Goal: Use online tool/utility: Utilize a website feature to perform a specific function

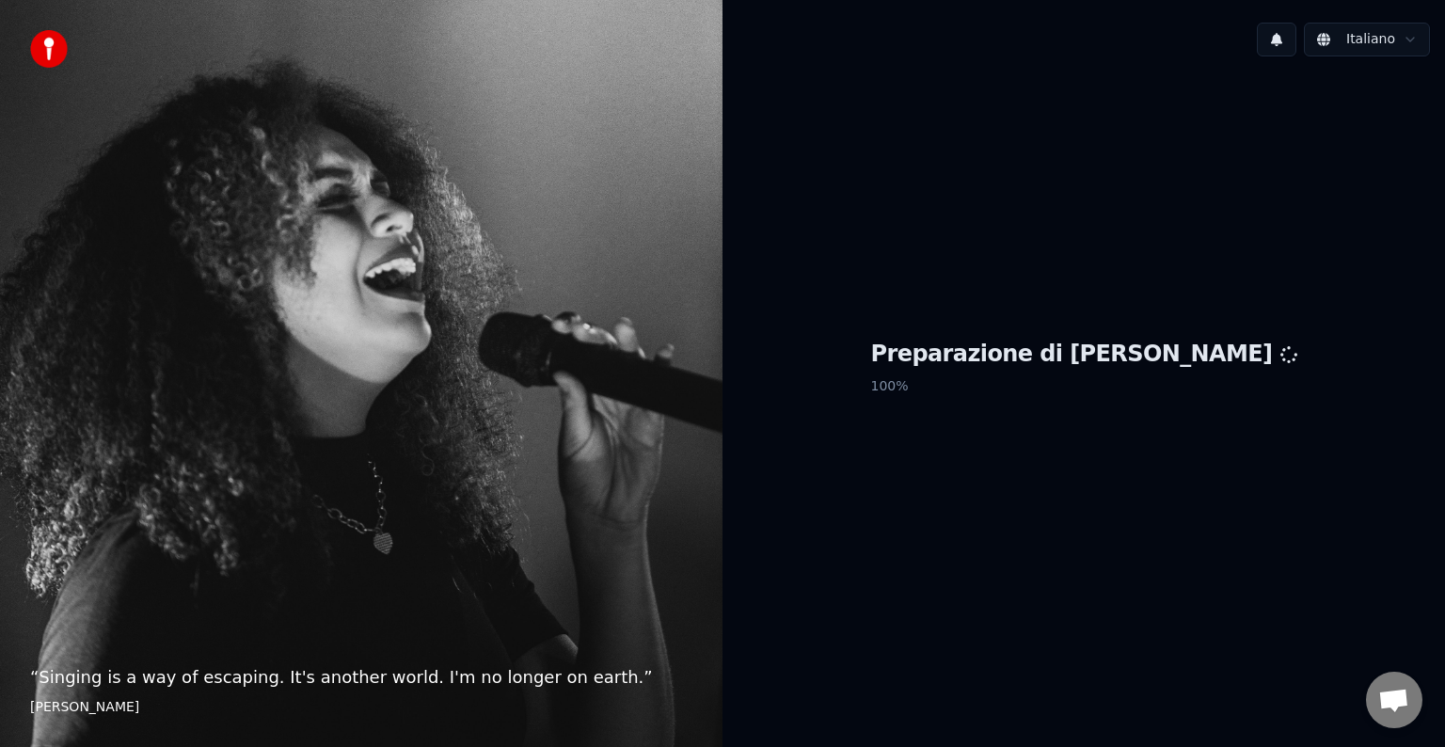
click at [1084, 360] on h1 "Preparazione di [PERSON_NAME]" at bounding box center [1084, 355] width 426 height 30
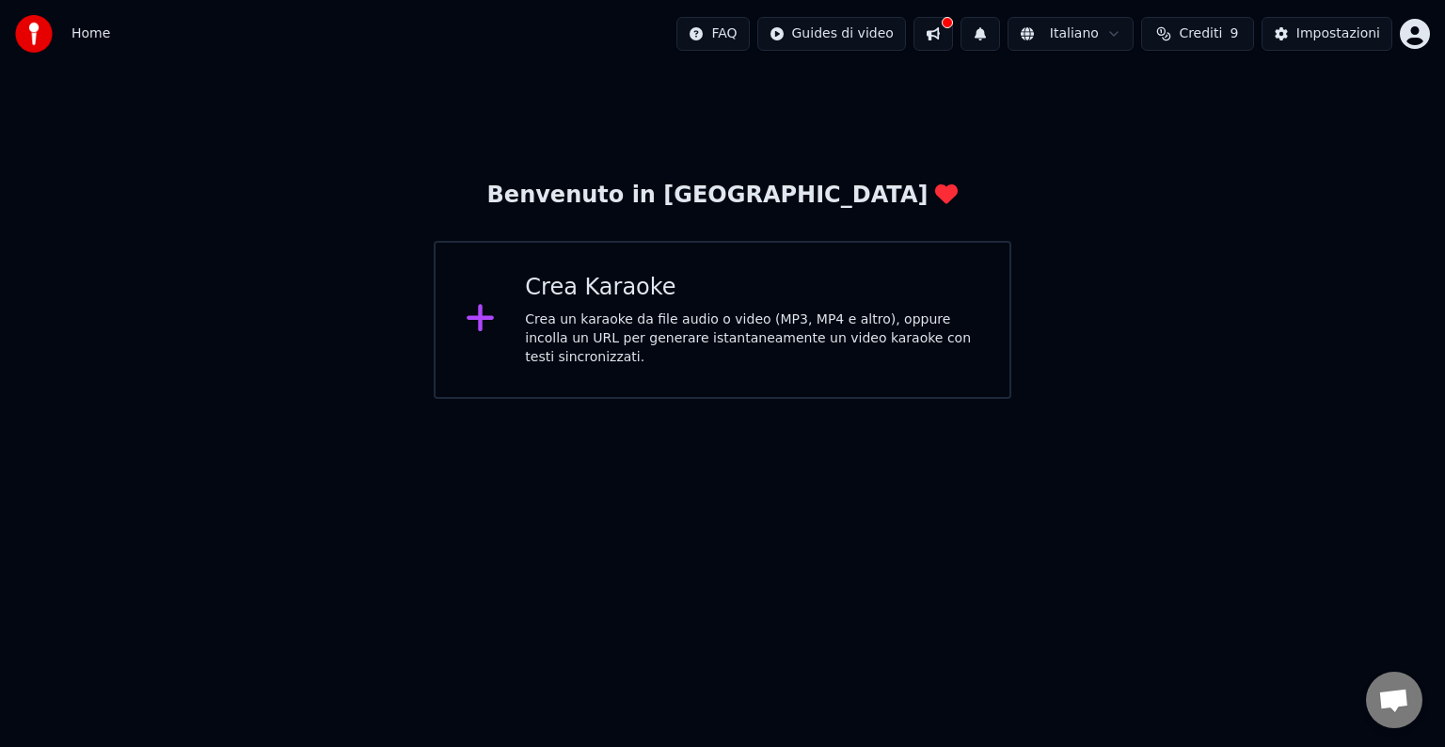
click at [742, 324] on div "Crea un karaoke da file audio o video (MP3, MP4 e altro), oppure incolla un URL…" at bounding box center [752, 339] width 455 height 56
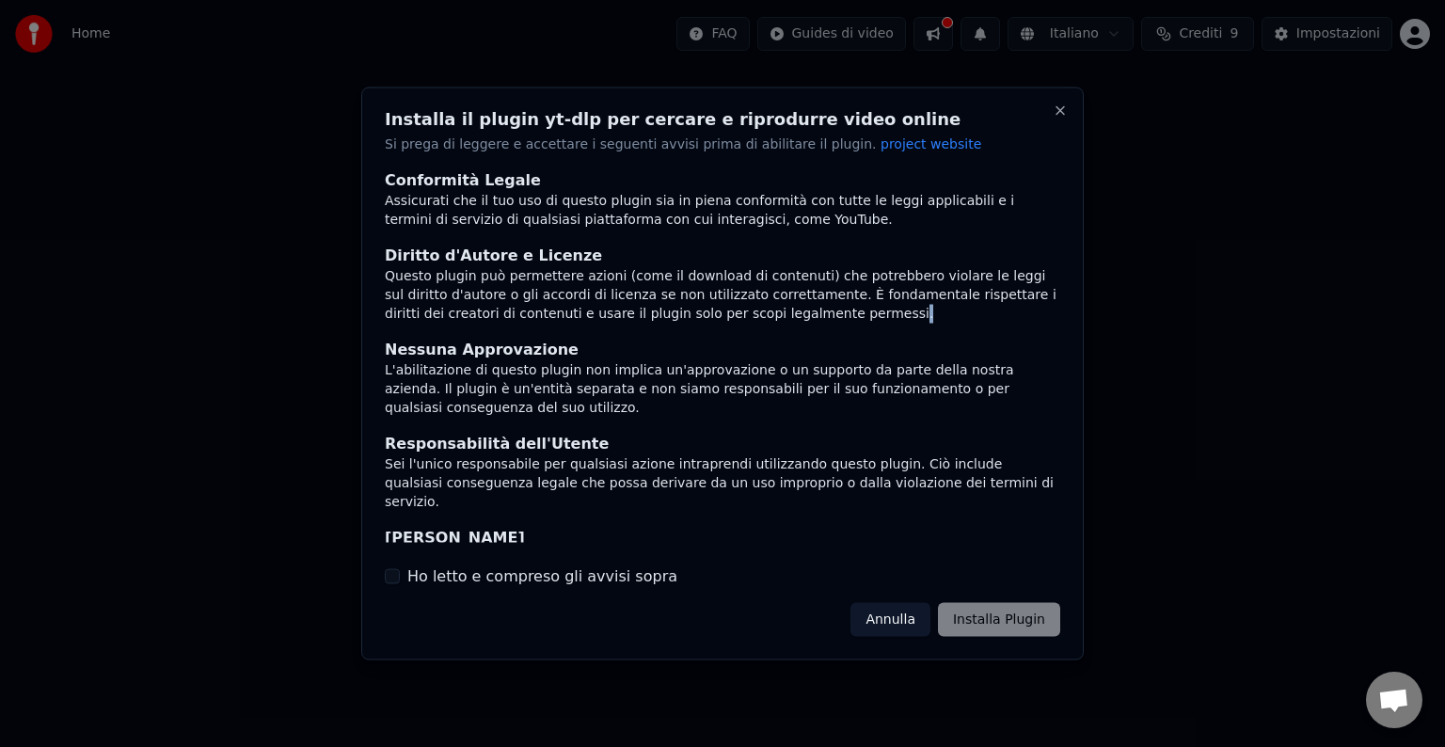
click at [742, 324] on div "Conformità Legale Assicurati che il tuo uso di questo plugin sia in piena confo…" at bounding box center [723, 355] width 676 height 374
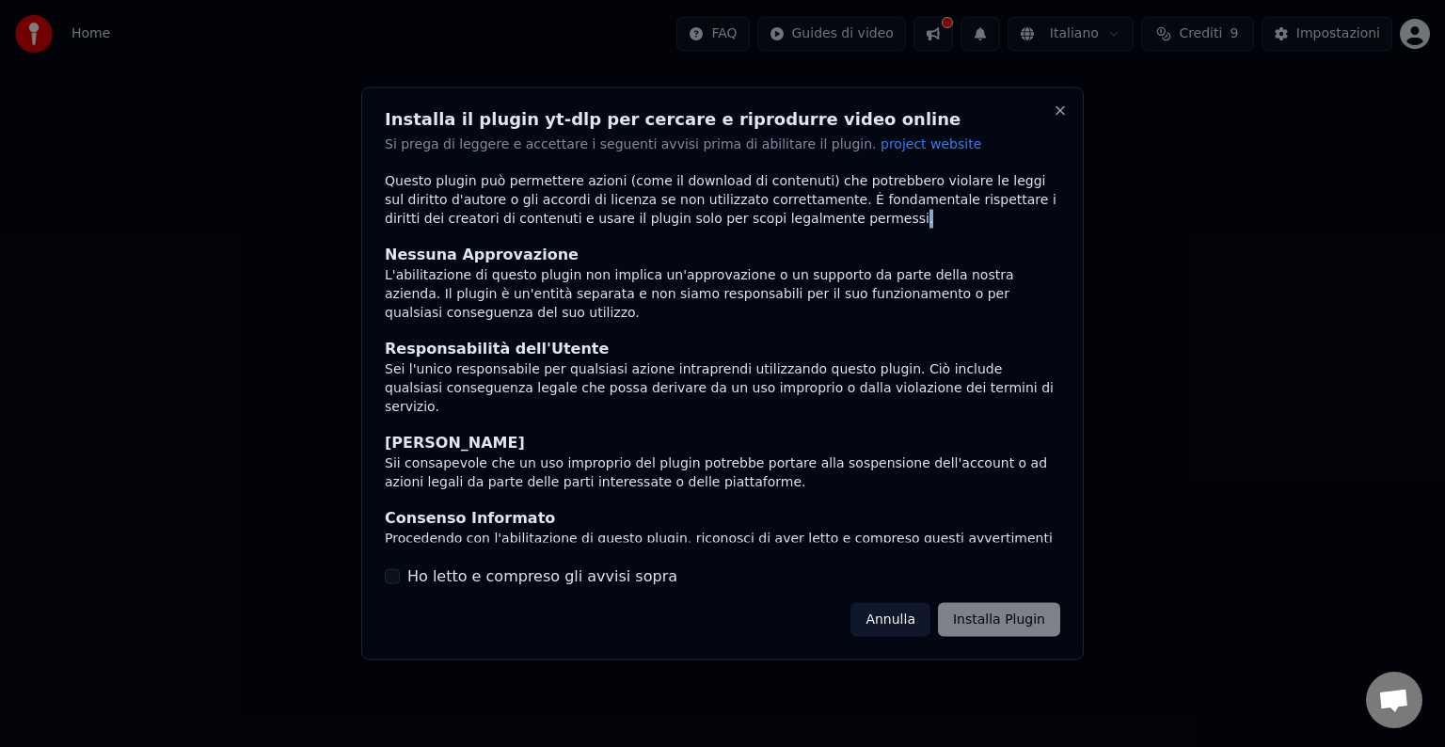
scroll to position [101, 0]
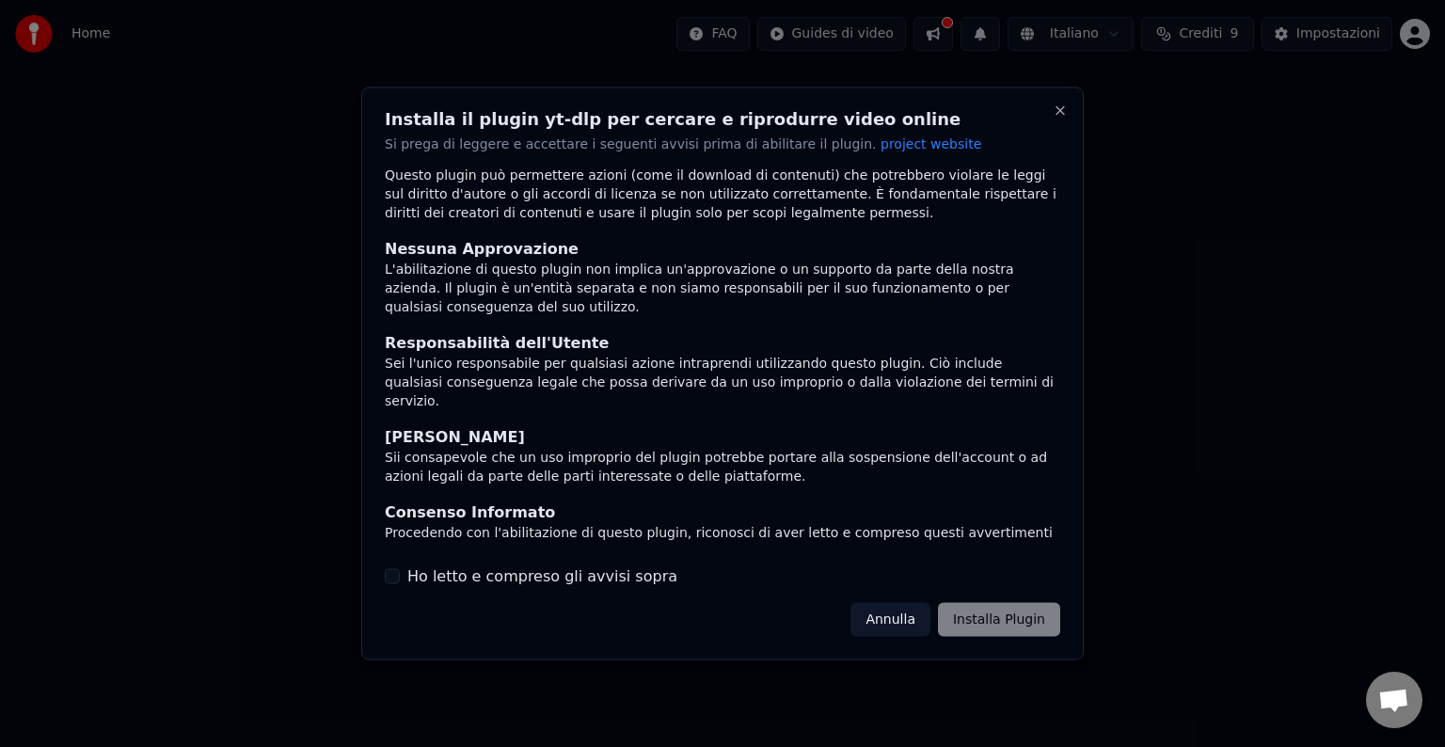
click at [417, 523] on div "Procedendo con l'abilitazione di questo plugin, riconosci di aver letto e compr…" at bounding box center [723, 542] width 676 height 38
click at [582, 523] on div "Procedendo con l'abilitazione di questo plugin, riconosci di aver letto e compr…" at bounding box center [723, 542] width 676 height 38
click at [987, 617] on div "Annulla Installa Plugin" at bounding box center [956, 619] width 210 height 34
click at [1006, 618] on div "Annulla Installa Plugin" at bounding box center [956, 619] width 210 height 34
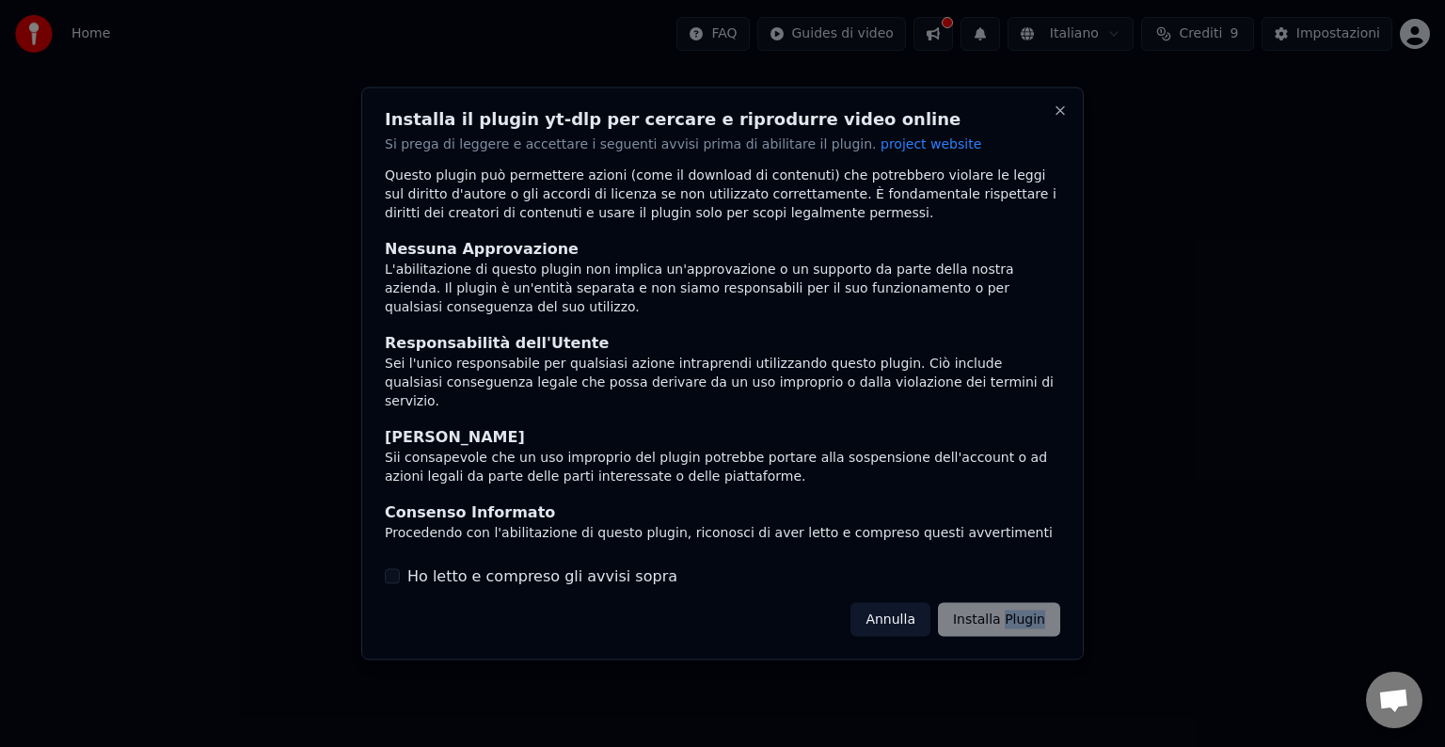
click at [1006, 618] on div "Annulla Installa Plugin" at bounding box center [956, 619] width 210 height 34
click at [1157, 565] on div at bounding box center [722, 373] width 1445 height 747
click at [1056, 109] on button "Close" at bounding box center [1060, 111] width 15 height 15
click at [1059, 110] on button "Close" at bounding box center [1060, 111] width 15 height 15
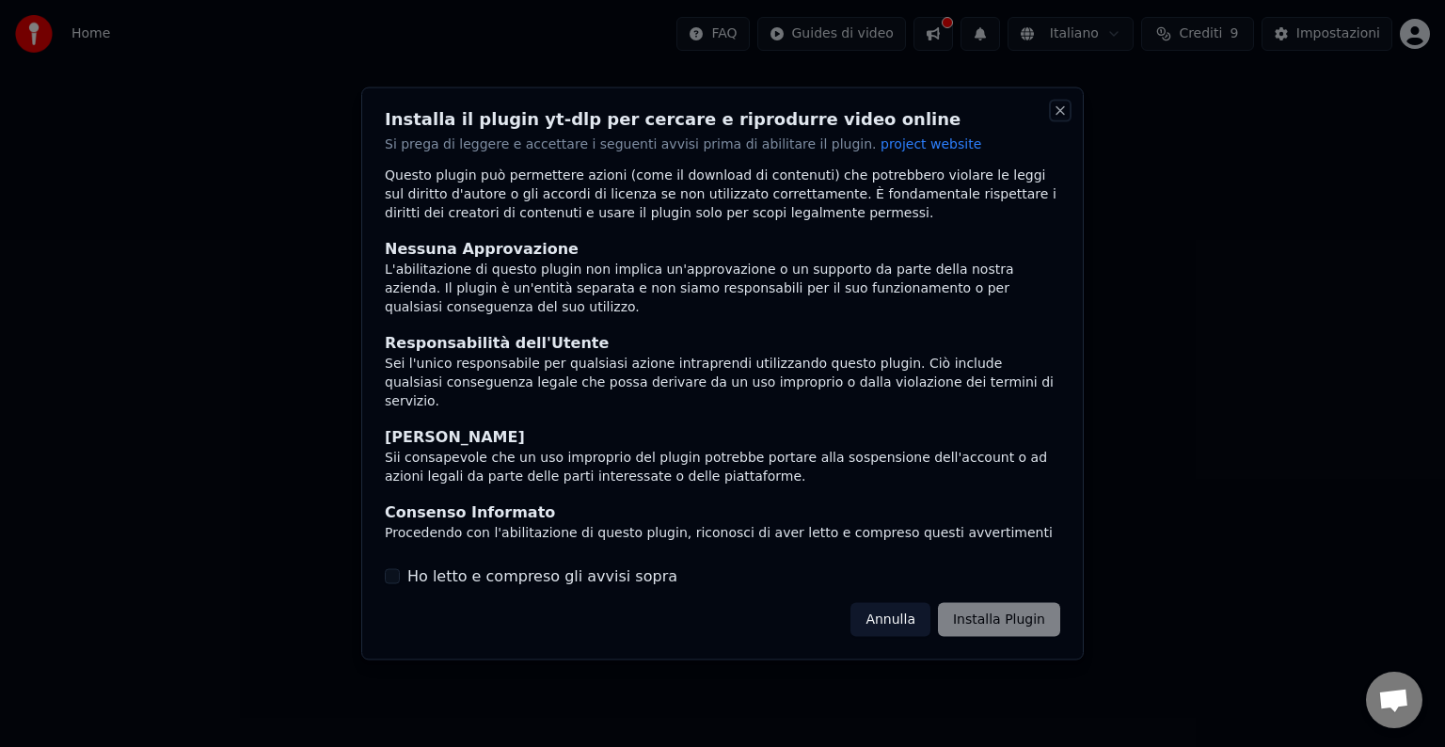
click at [1059, 110] on button "Close" at bounding box center [1060, 111] width 15 height 15
click at [1300, 234] on div at bounding box center [722, 373] width 1445 height 747
click at [892, 619] on button "Annulla" at bounding box center [891, 619] width 80 height 34
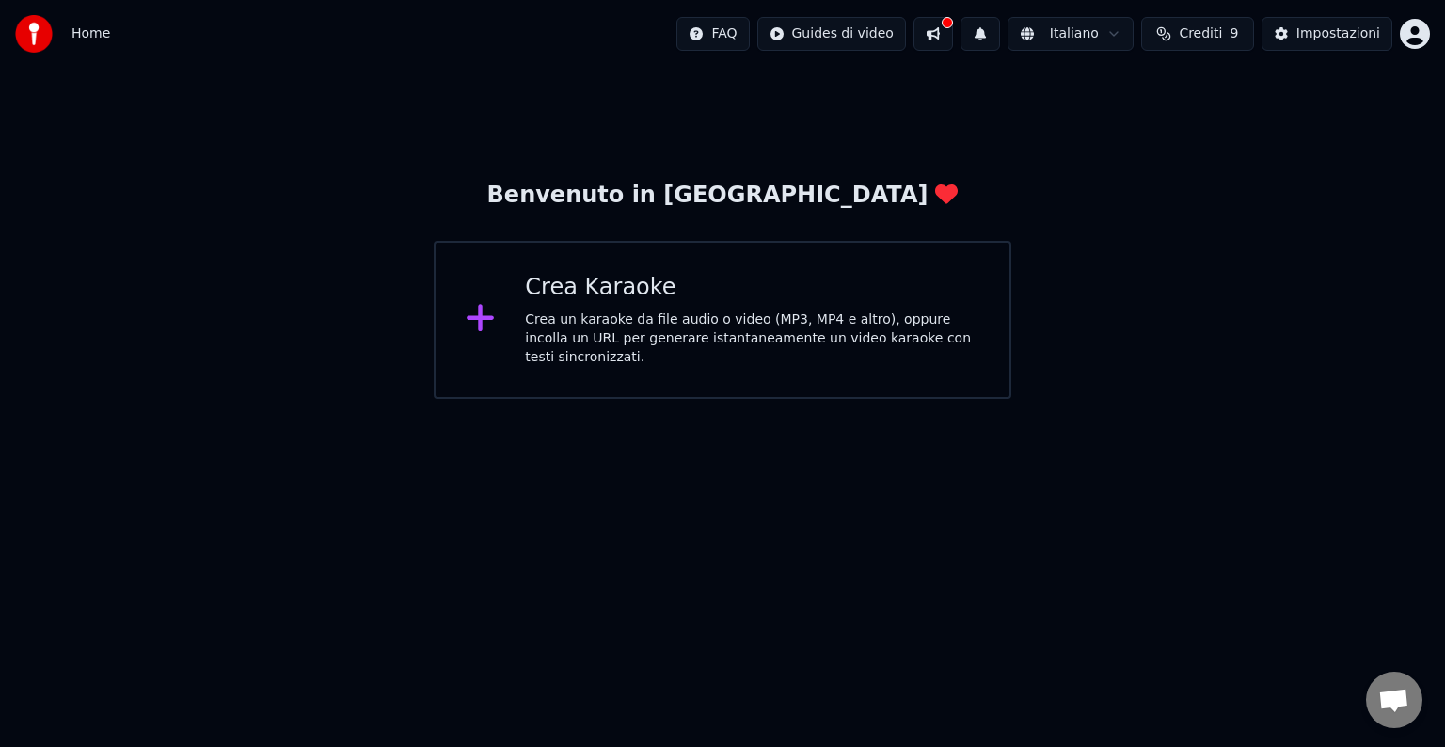
click at [1209, 33] on span "Crediti" at bounding box center [1200, 33] width 43 height 19
click at [1195, 174] on button "Aggiorna" at bounding box center [1205, 175] width 106 height 34
click at [1035, 399] on html "Home FAQ Guides di video Italiano Crediti 9 Impostazioni Benvenuto in Youka Cre…" at bounding box center [722, 199] width 1445 height 399
click at [801, 32] on html "Home FAQ Guides di video Italiano Crediti 9 Impostazioni Benvenuto in Youka Cre…" at bounding box center [722, 199] width 1445 height 399
click at [1118, 120] on html "Home FAQ Guides di video Italiano Crediti 9 Impostazioni Benvenuto in Youka Cre…" at bounding box center [722, 199] width 1445 height 399
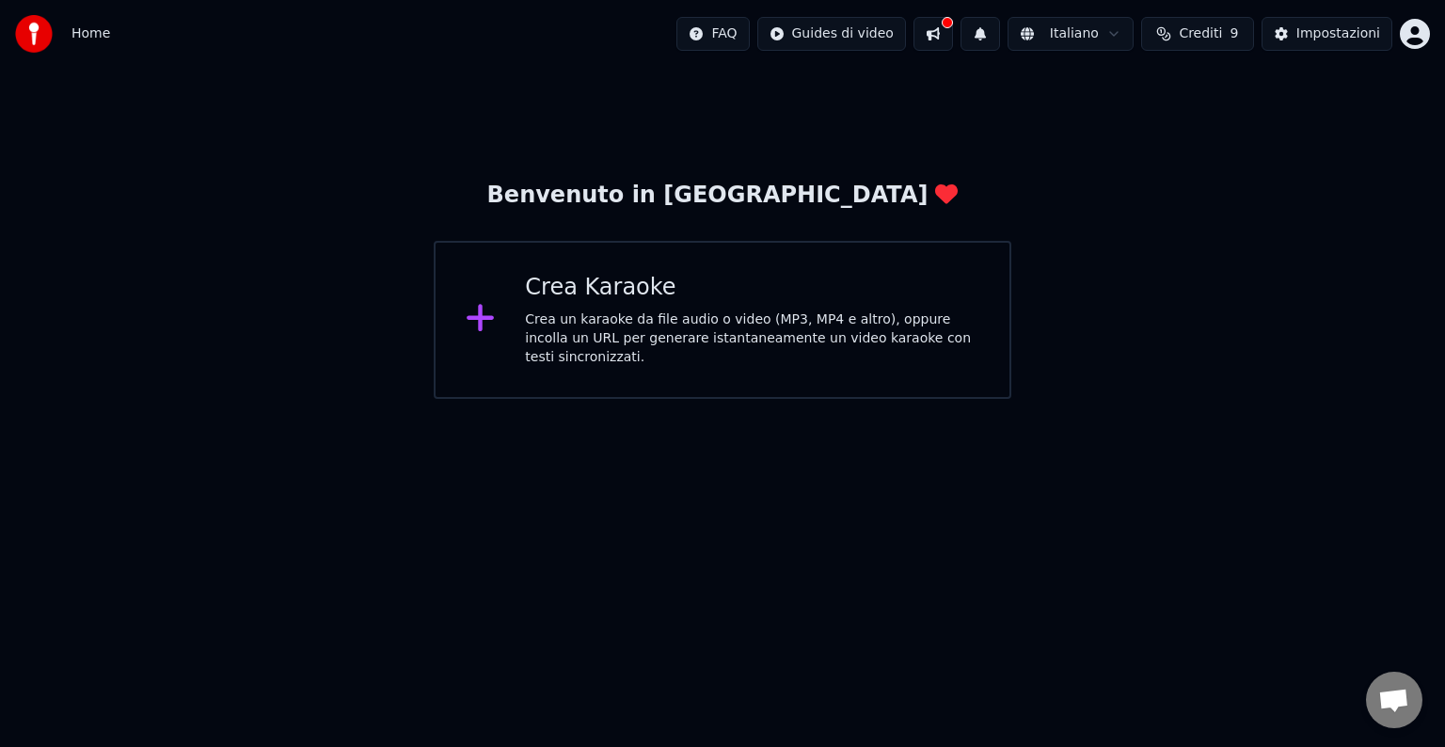
click at [399, 112] on div "Benvenuto in Youka Crea Karaoke Crea un karaoke da file audio o video (MP3, MP4…" at bounding box center [722, 233] width 1445 height 331
click at [478, 311] on icon at bounding box center [480, 318] width 27 height 27
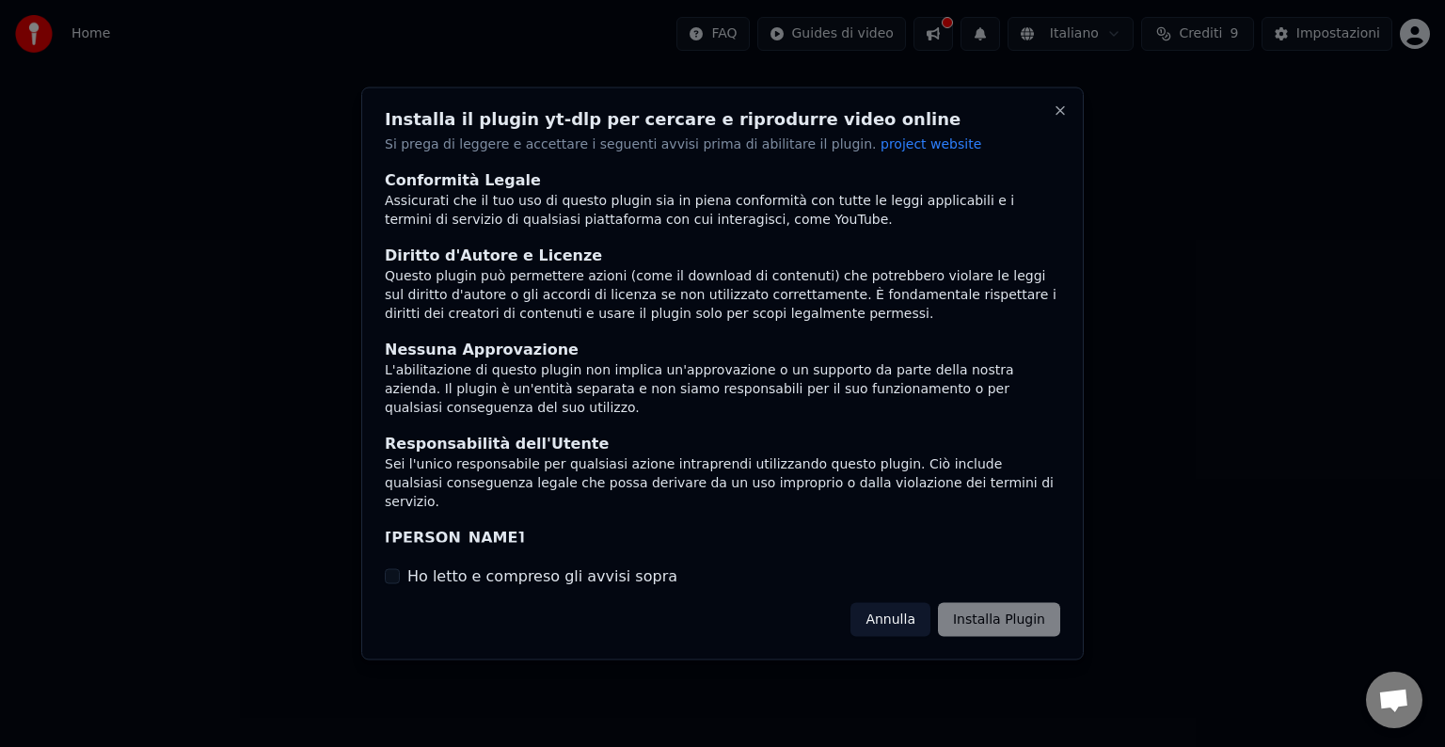
click at [1197, 409] on div at bounding box center [722, 373] width 1445 height 747
click at [386, 574] on button "Ho letto e compreso gli avvisi sopra" at bounding box center [392, 575] width 15 height 15
click at [996, 632] on button "Installa Plugin" at bounding box center [999, 619] width 122 height 34
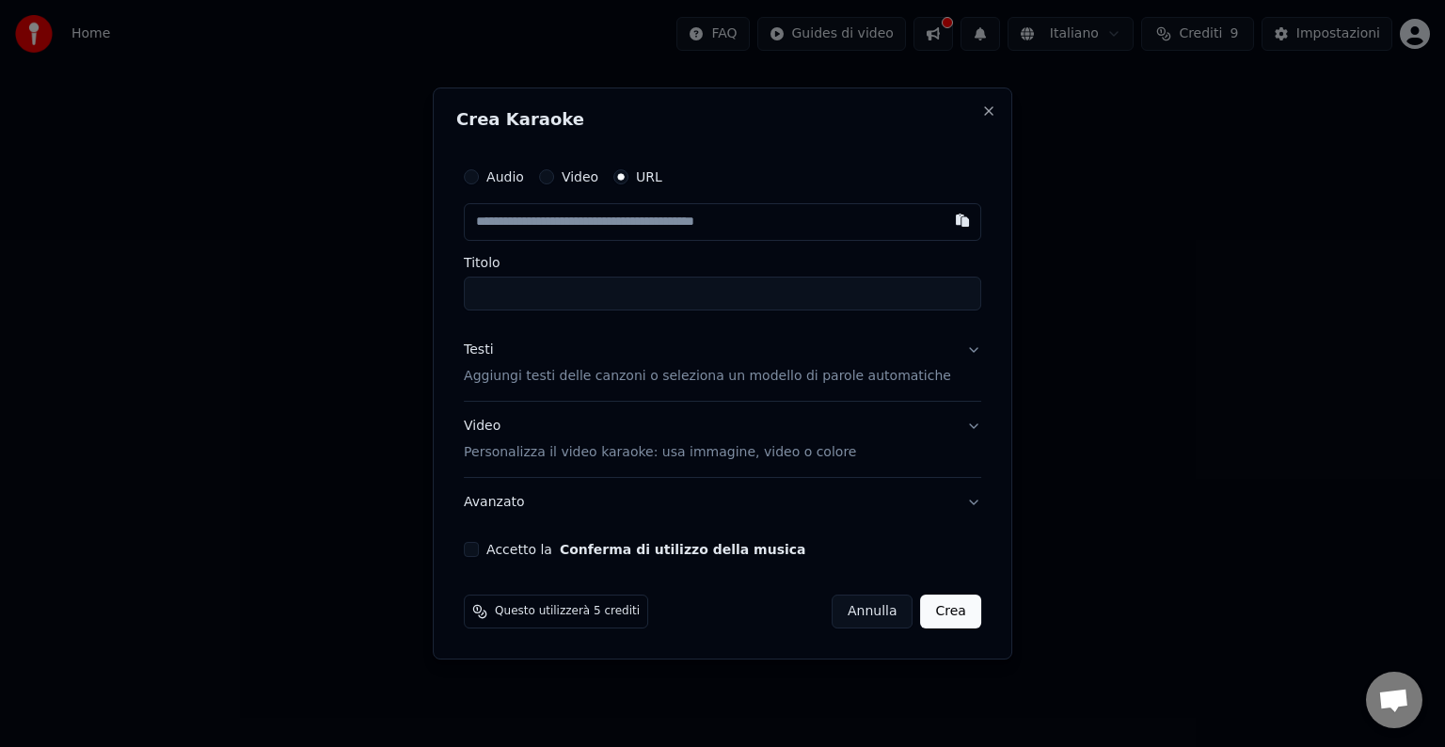
click at [928, 610] on button "Crea" at bounding box center [951, 612] width 60 height 34
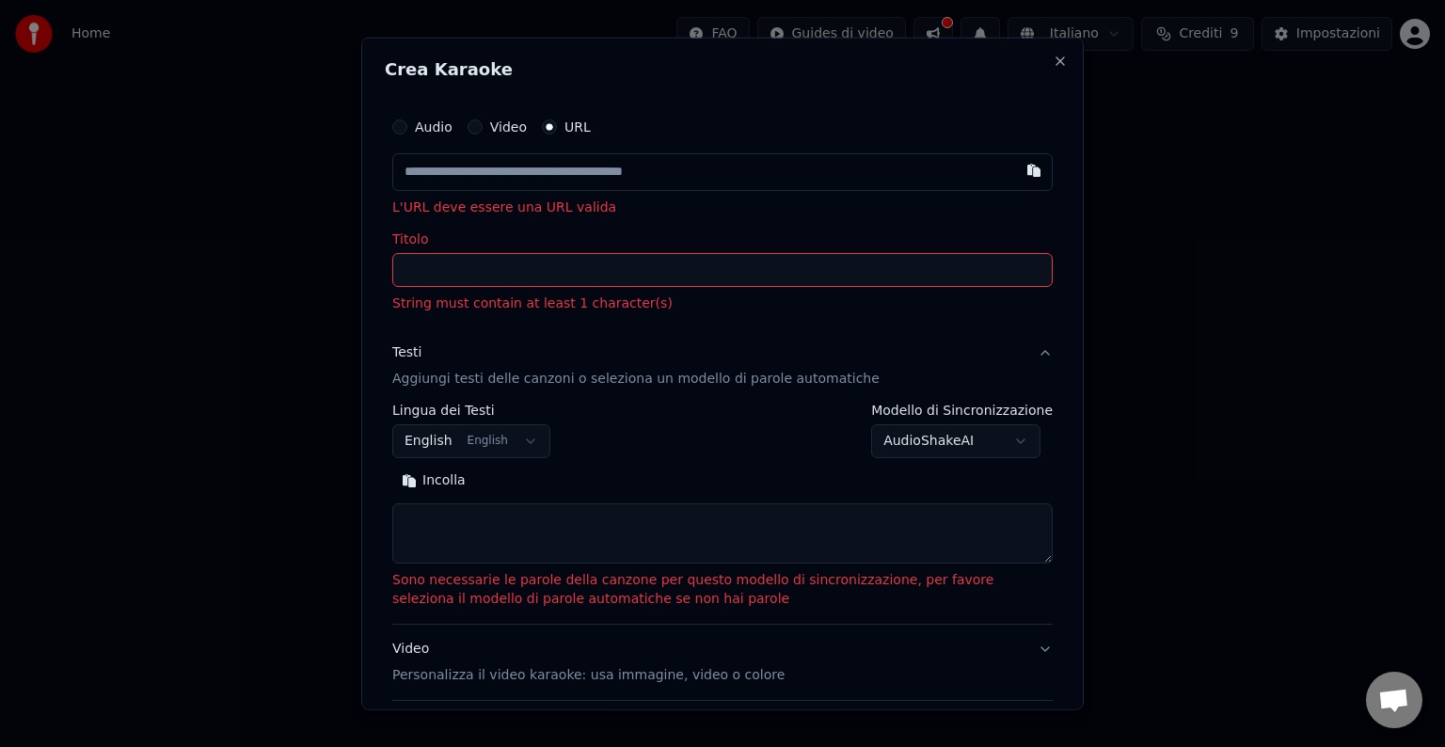
select select
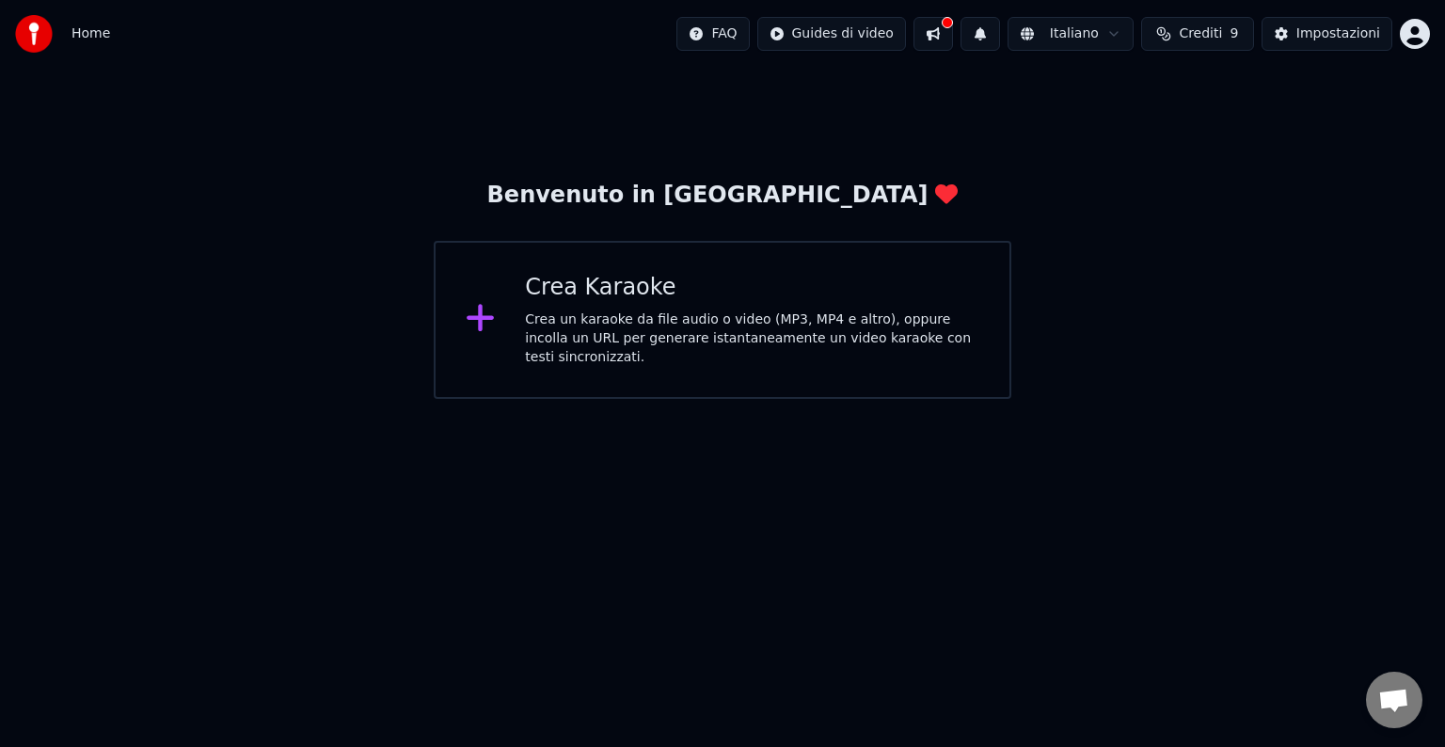
click at [725, 314] on div "Crea Karaoke Crea un karaoke da file audio o video (MP3, MP4 e altro), oppure i…" at bounding box center [752, 320] width 455 height 94
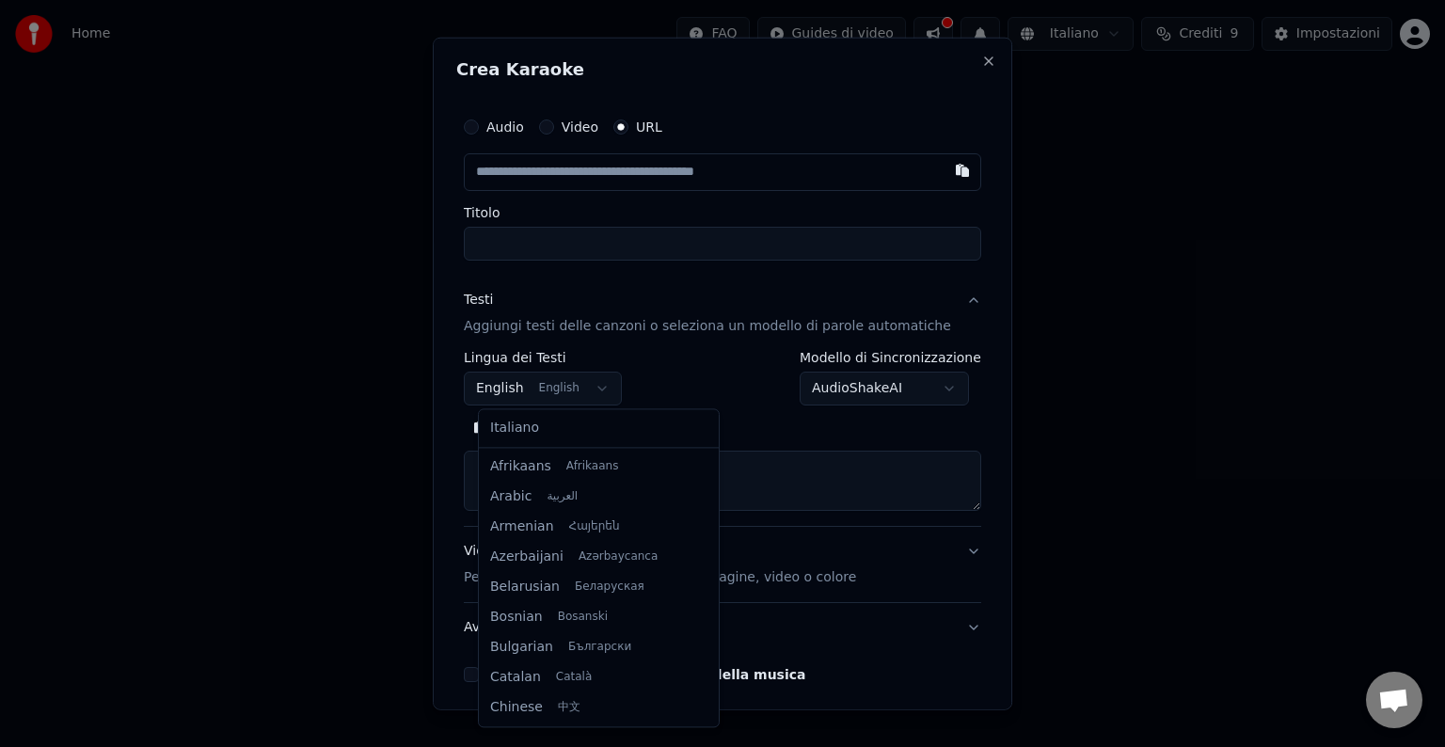
click at [605, 385] on body "**********" at bounding box center [722, 199] width 1445 height 399
select select "**"
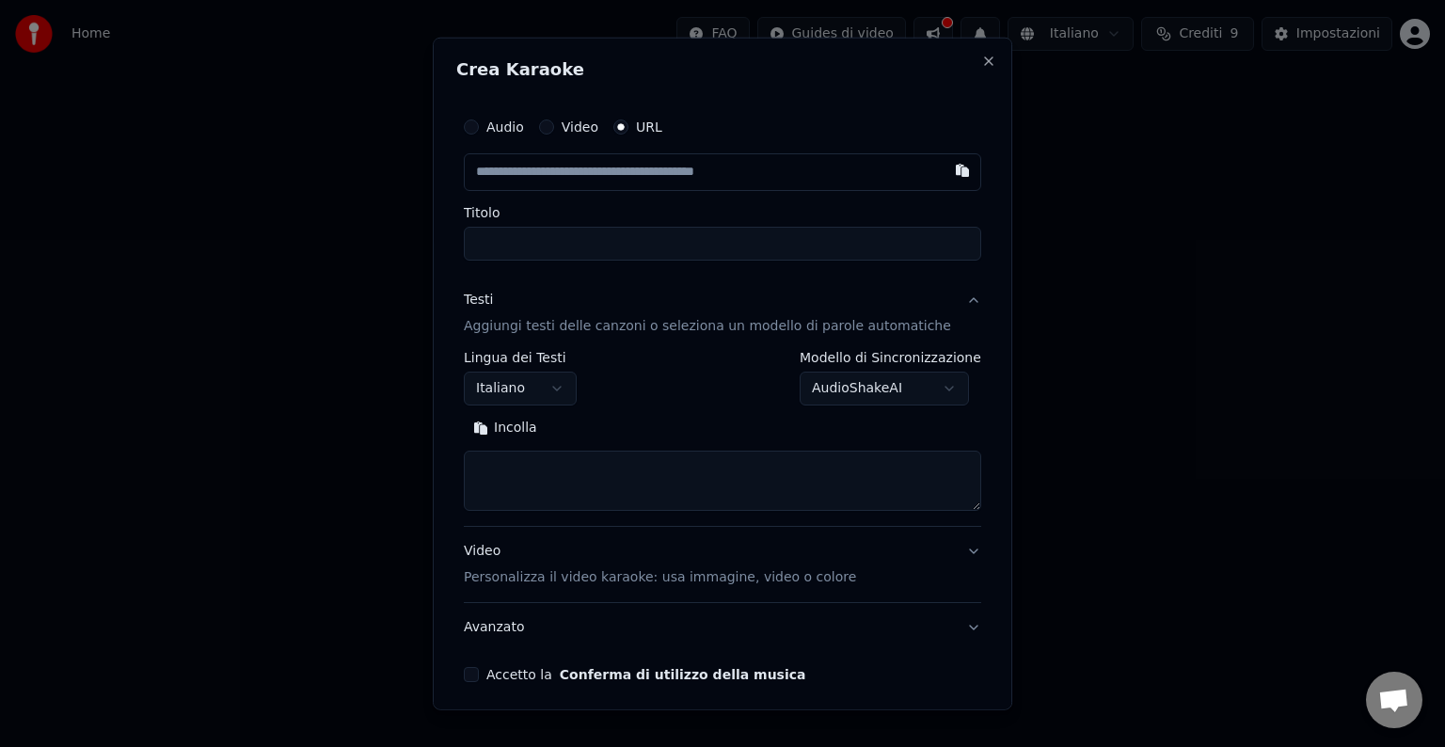
select select
